Goal: Task Accomplishment & Management: Use online tool/utility

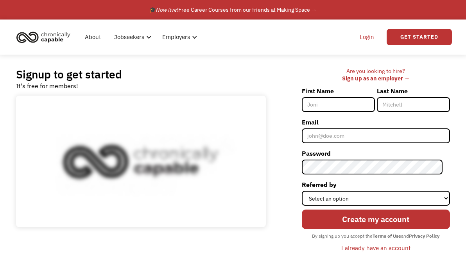
click at [368, 37] on link "Login" at bounding box center [367, 37] width 24 height 25
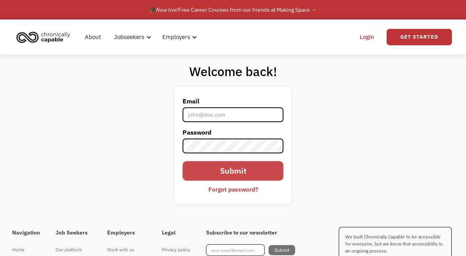
type input "[EMAIL_ADDRESS][DOMAIN_NAME]"
click at [240, 174] on input "Submit" at bounding box center [232, 171] width 101 height 20
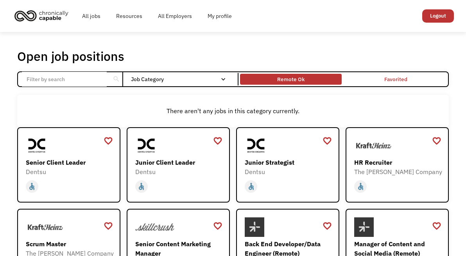
click at [275, 82] on div "Remote Ok" at bounding box center [291, 79] width 102 height 7
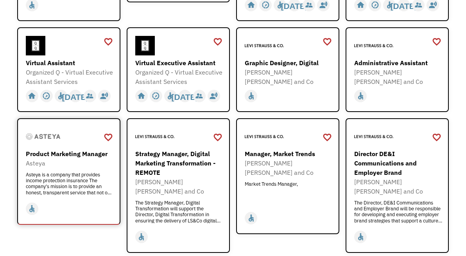
scroll to position [323, 0]
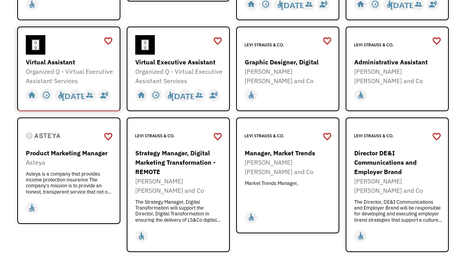
click at [64, 59] on div "Virtual Assistant" at bounding box center [70, 61] width 88 height 9
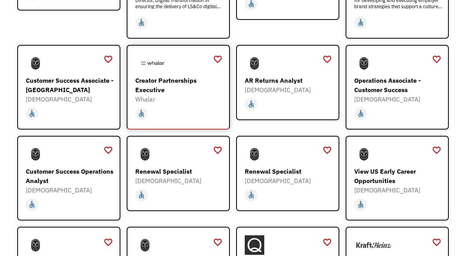
scroll to position [540, 0]
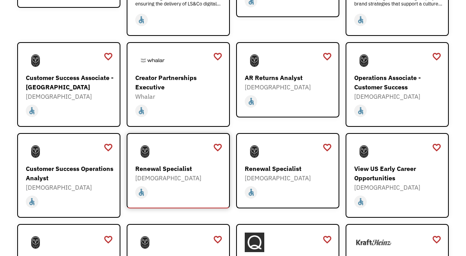
click at [186, 173] on div "[DEMOGRAPHIC_DATA]" at bounding box center [179, 177] width 88 height 9
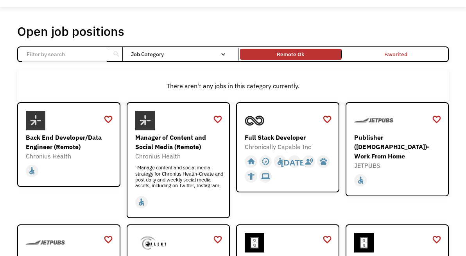
scroll to position [0, 0]
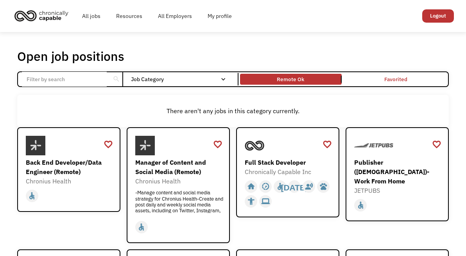
click at [86, 78] on input "Email Form" at bounding box center [64, 79] width 85 height 15
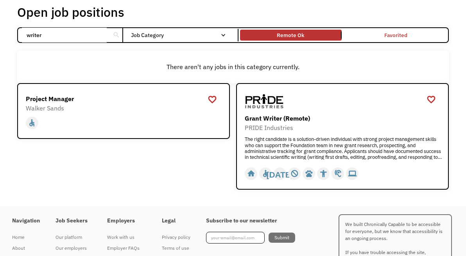
scroll to position [44, 0]
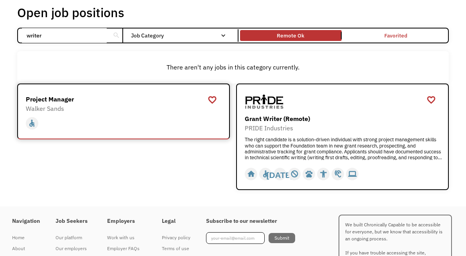
type input "writer"
click at [111, 115] on div "home slow_motion_video accessible today not_interested supervisor_account recor…" at bounding box center [124, 122] width 197 height 18
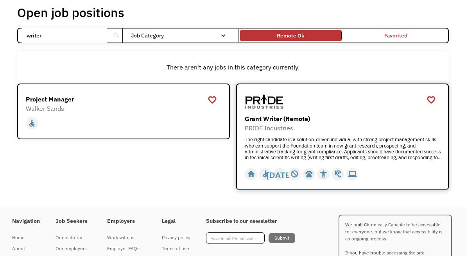
click at [340, 120] on div "Grant Writer (Remote)" at bounding box center [343, 118] width 197 height 9
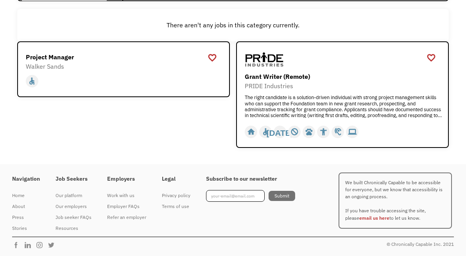
scroll to position [0, 0]
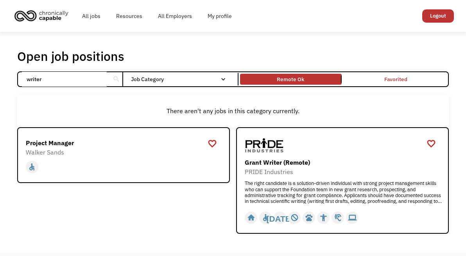
click at [47, 81] on input "writer" at bounding box center [64, 79] width 85 height 15
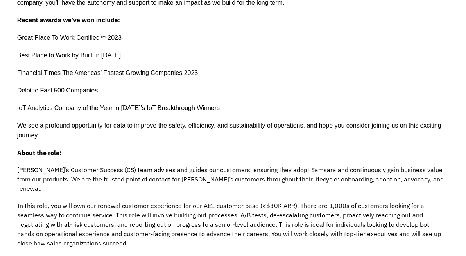
scroll to position [286, 0]
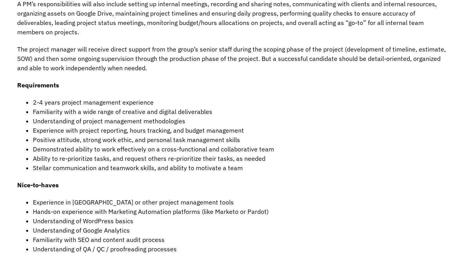
scroll to position [321, 0]
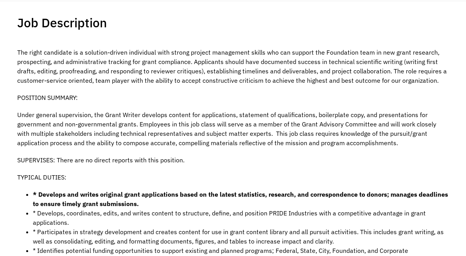
scroll to position [147, 0]
